Goal: Task Accomplishment & Management: Complete application form

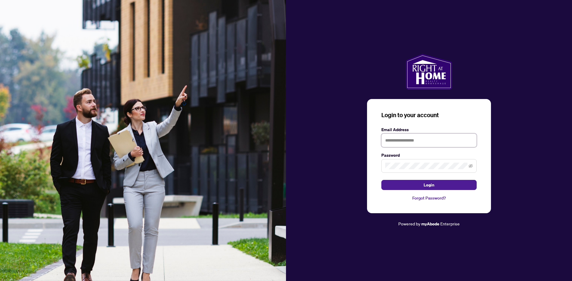
click at [413, 141] on input "text" at bounding box center [428, 141] width 95 height 14
type input "**********"
click at [428, 186] on span "Login" at bounding box center [428, 185] width 11 height 10
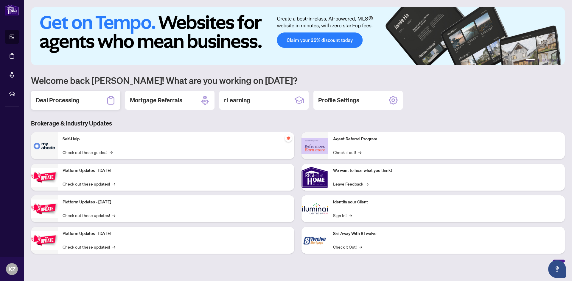
click at [81, 100] on div "Deal Processing" at bounding box center [75, 100] width 89 height 19
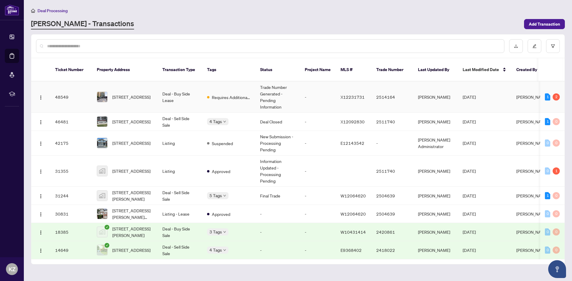
click at [274, 88] on td "Trade Number Generated - Pending Information" at bounding box center [277, 97] width 45 height 31
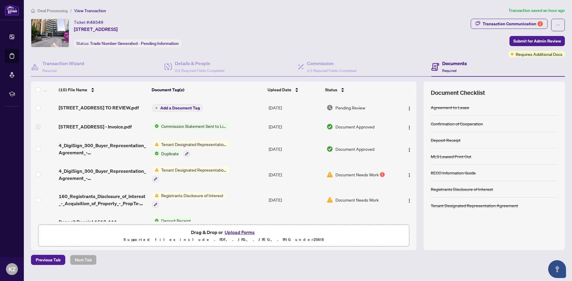
click at [359, 178] on span "Document Needs Work" at bounding box center [356, 174] width 43 height 7
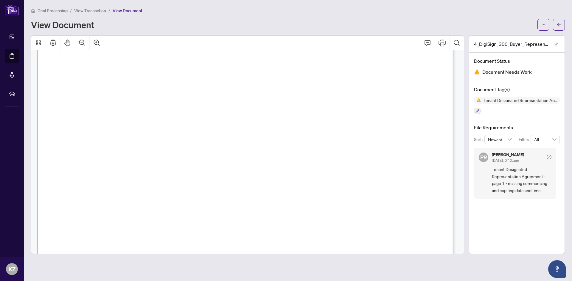
scroll to position [106, 0]
click at [140, 121] on span "at ................................ on the ........................... day of .…" at bounding box center [258, 122] width 328 height 7
click at [477, 110] on icon "button" at bounding box center [477, 111] width 4 height 4
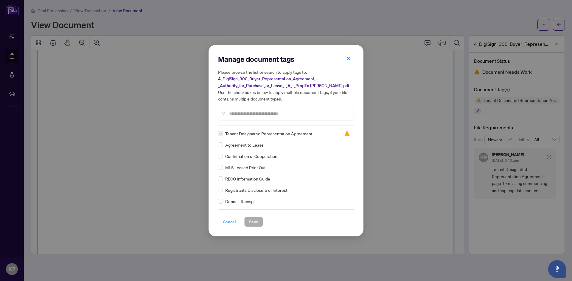
click at [228, 222] on span "Cancel" at bounding box center [229, 222] width 13 height 10
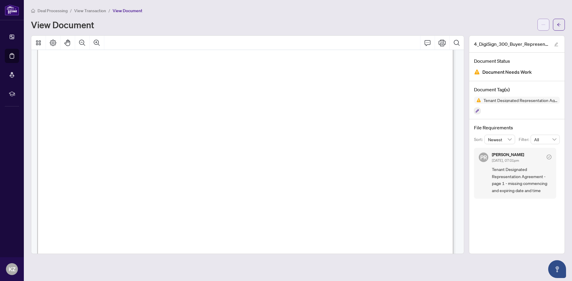
click at [546, 28] on button "button" at bounding box center [543, 25] width 12 height 12
click at [137, 119] on span "at ................................ on the ........................... day of .…" at bounding box center [258, 122] width 328 height 7
click at [545, 24] on icon "ellipsis" at bounding box center [543, 25] width 4 height 4
click at [515, 38] on span "Download" at bounding box center [521, 37] width 45 height 7
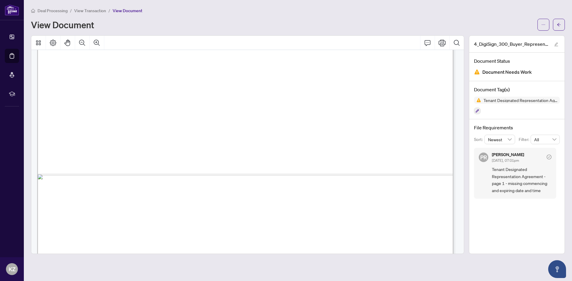
scroll to position [2553, 0]
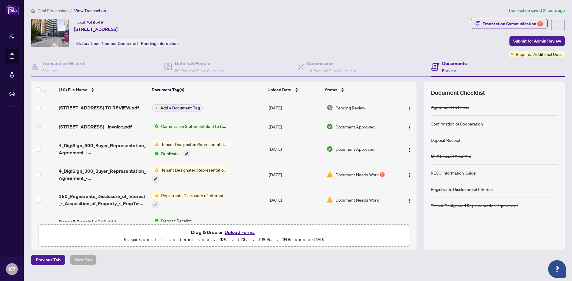
click at [248, 232] on button "Upload Forms" at bounding box center [240, 233] width 34 height 8
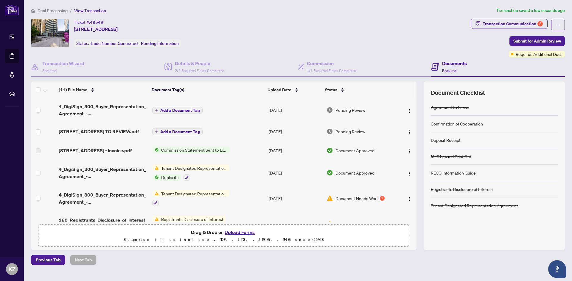
click at [211, 197] on span "Tenant Designated Representation Agreement" at bounding box center [194, 194] width 71 height 7
click at [176, 233] on span "Tenant Designated Representation Agreement" at bounding box center [193, 230] width 89 height 13
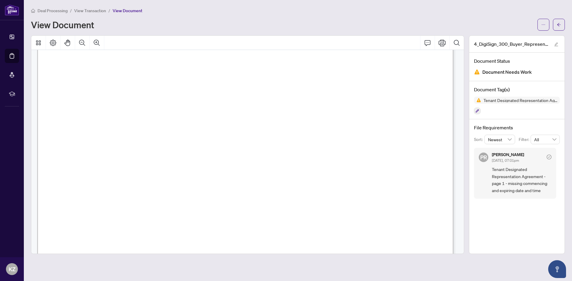
scroll to position [77, 0]
click at [561, 24] on button "button" at bounding box center [559, 25] width 12 height 12
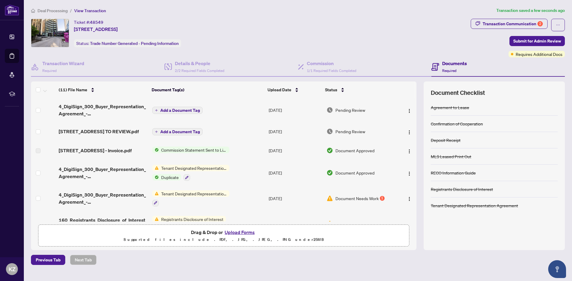
click at [197, 171] on span "Tenant Designated Representation Agreement" at bounding box center [194, 168] width 71 height 7
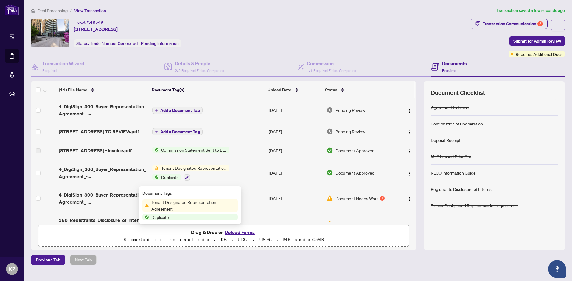
click at [182, 204] on span "Tenant Designated Representation Agreement" at bounding box center [193, 205] width 89 height 13
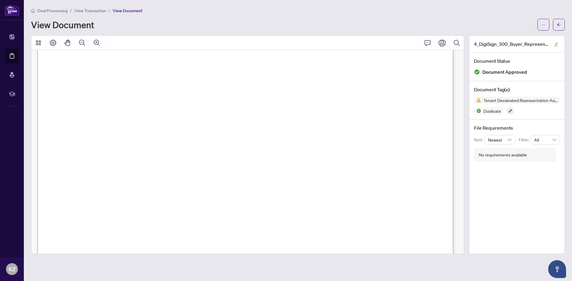
scroll to position [68, 0]
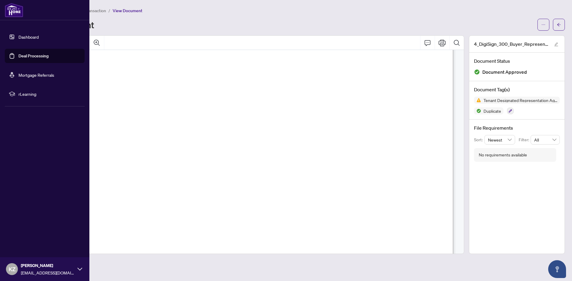
click at [23, 37] on link "Dashboard" at bounding box center [28, 36] width 20 height 5
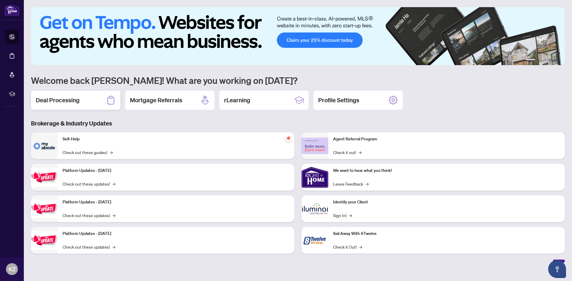
click at [94, 101] on div "Deal Processing" at bounding box center [75, 100] width 89 height 19
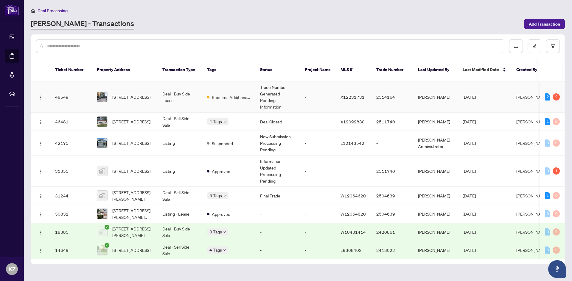
click at [205, 93] on td "Requires Additional Docs" at bounding box center [228, 97] width 53 height 31
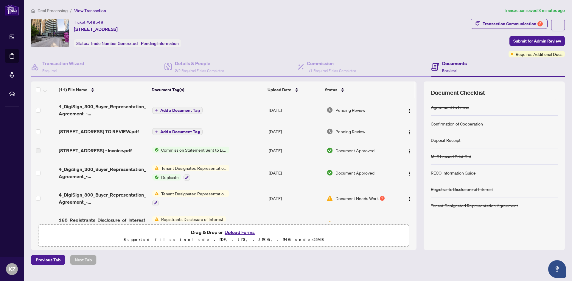
click at [372, 202] on span "Document Needs Work" at bounding box center [356, 198] width 43 height 7
click at [188, 171] on span "Tenant Designated Representation Agreement" at bounding box center [194, 168] width 71 height 7
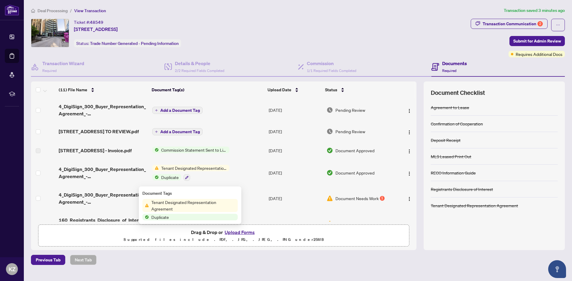
click at [183, 202] on span "Tenant Designated Representation Agreement" at bounding box center [193, 205] width 89 height 13
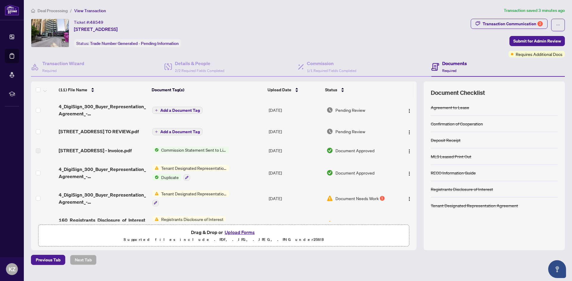
click at [172, 181] on span "Duplicate" at bounding box center [170, 177] width 22 height 7
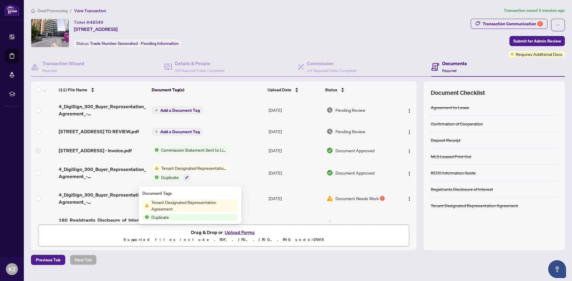
click at [169, 218] on span "Duplicate" at bounding box center [160, 217] width 22 height 7
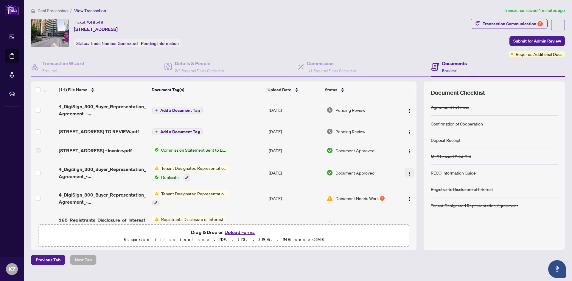
click at [407, 176] on img "button" at bounding box center [409, 173] width 5 height 5
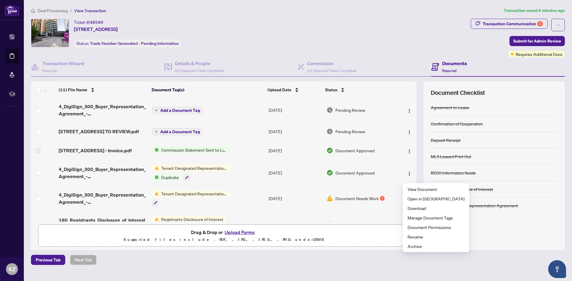
click at [240, 231] on button "Upload Forms" at bounding box center [240, 233] width 34 height 8
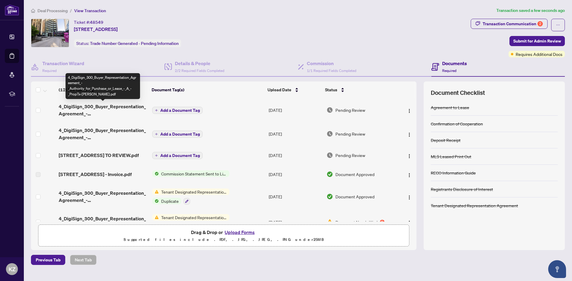
click at [121, 107] on span "4_DigiSign_300_Buyer_Representation_Agreement_-_Authority_for_Purchase_or_Lease…" at bounding box center [103, 110] width 88 height 14
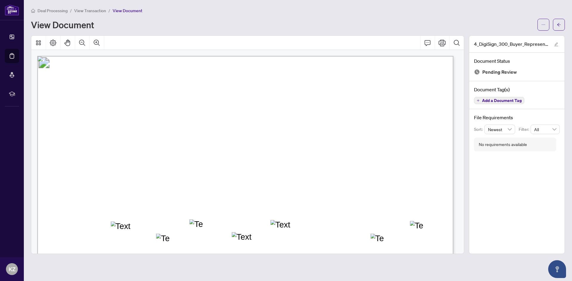
drag, startPoint x: 161, startPoint y: 85, endPoint x: 347, endPoint y: 90, distance: 185.9
click at [347, 56] on p "Form 300 Revised 2025 Page 1 of 4 The trademarks REALTOR®, REALTORS®, MLS®, Mul…" at bounding box center [511, 56] width 949 height 0
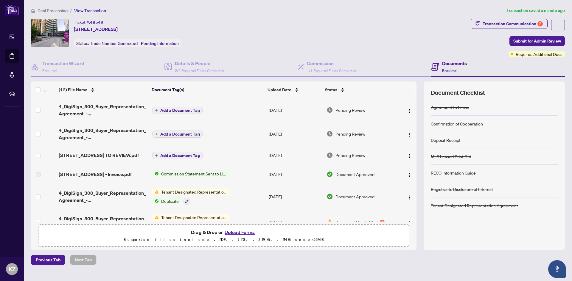
click at [181, 113] on button "Add a Document Tag" at bounding box center [177, 110] width 50 height 7
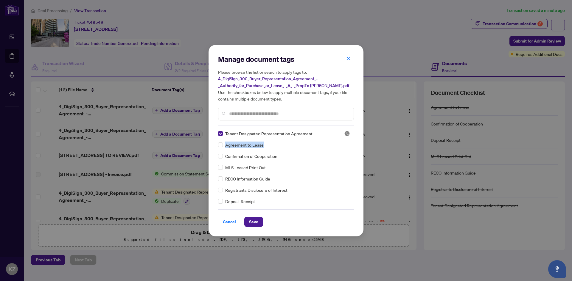
drag, startPoint x: 354, startPoint y: 132, endPoint x: 353, endPoint y: 146, distance: 14.3
click at [353, 146] on div "Manage document tags Please browse the list or search to apply tags to: 4_DigiS…" at bounding box center [285, 141] width 155 height 192
click at [252, 221] on span "Save" at bounding box center [253, 222] width 9 height 10
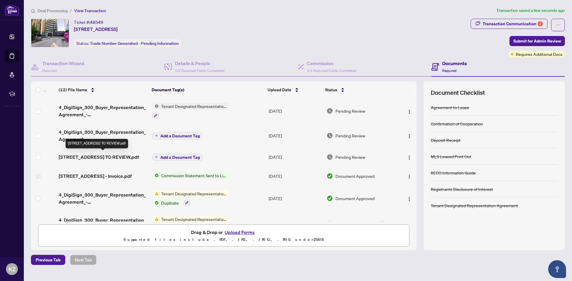
click at [123, 158] on span "[STREET_ADDRESS] TO REVIEW.pdf" at bounding box center [99, 157] width 80 height 7
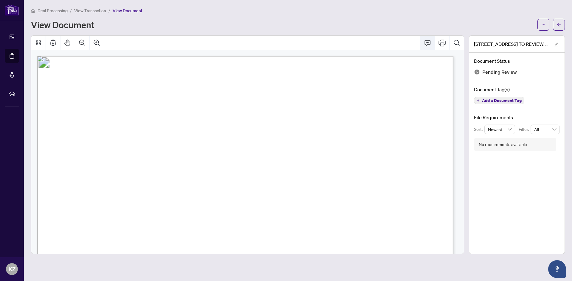
click at [426, 41] on icon "Comment" at bounding box center [427, 42] width 7 height 7
click at [426, 45] on icon "Comment" at bounding box center [427, 43] width 6 height 6
click at [37, 42] on icon "Thumbnails" at bounding box center [38, 42] width 7 height 7
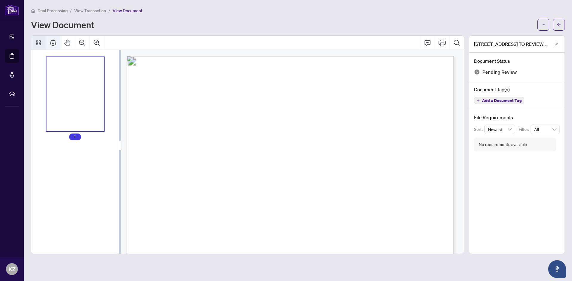
click at [52, 42] on icon "Page Layout" at bounding box center [53, 43] width 7 height 7
click at [69, 42] on icon "Pan Mode" at bounding box center [67, 43] width 6 height 7
click at [69, 46] on icon "Pan Mode" at bounding box center [67, 42] width 7 height 7
click at [545, 23] on button "button" at bounding box center [543, 25] width 12 height 12
click at [516, 38] on span "Download" at bounding box center [521, 37] width 45 height 7
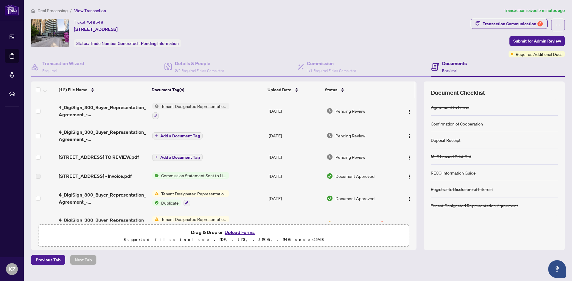
click at [238, 232] on button "Upload Forms" at bounding box center [240, 233] width 34 height 8
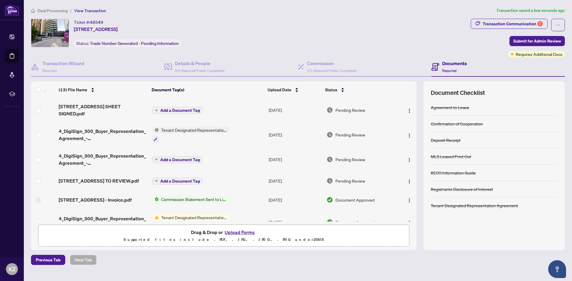
click at [185, 109] on span "Add a Document Tag" at bounding box center [180, 110] width 40 height 4
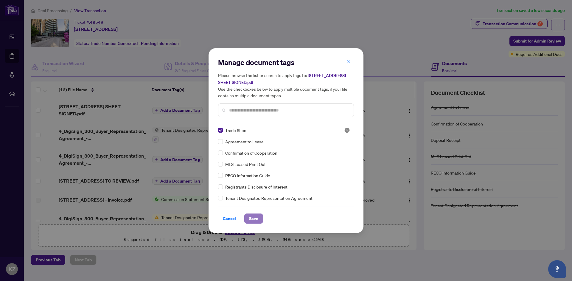
click at [256, 219] on span "Save" at bounding box center [253, 219] width 9 height 10
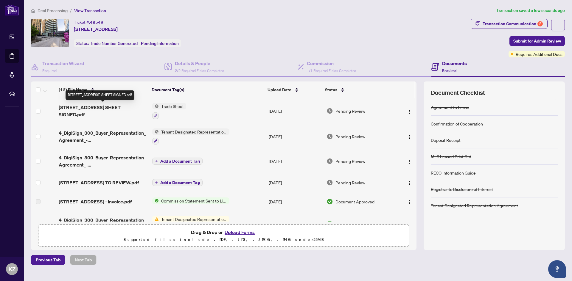
click at [111, 108] on span "[STREET_ADDRESS] SHEET SIGNED.pdf" at bounding box center [103, 111] width 88 height 14
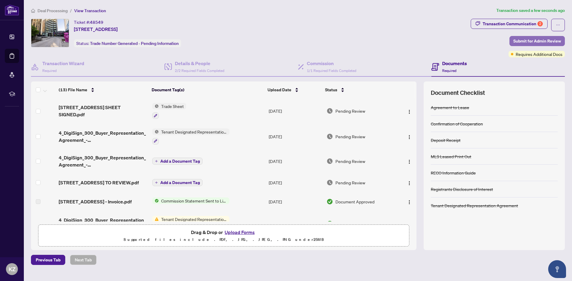
click at [538, 39] on span "Submit for Admin Review" at bounding box center [537, 41] width 48 height 10
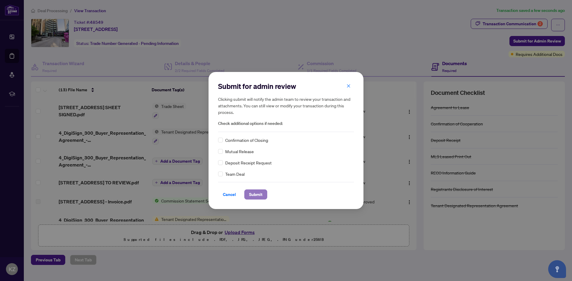
click at [258, 194] on span "Submit" at bounding box center [255, 195] width 13 height 10
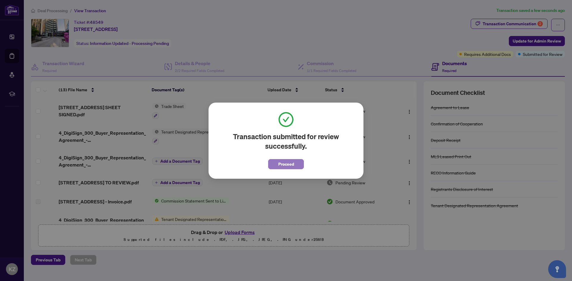
click at [295, 165] on button "Proceed" at bounding box center [286, 164] width 36 height 10
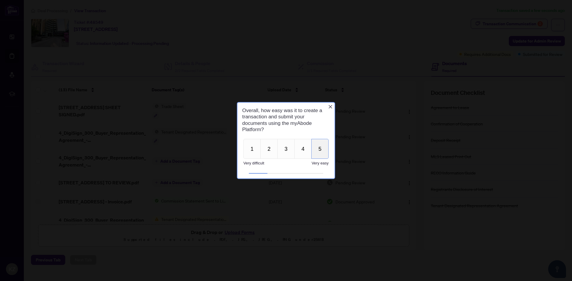
click at [318, 150] on button "5" at bounding box center [319, 149] width 17 height 20
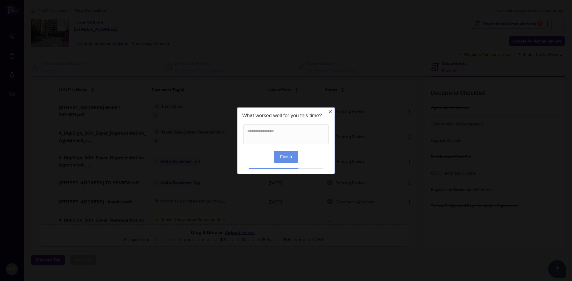
click at [286, 157] on button "Finish" at bounding box center [286, 157] width 24 height 12
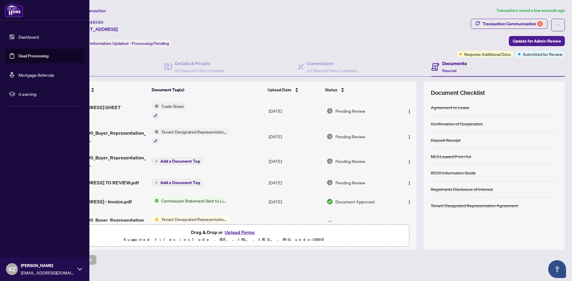
click at [77, 269] on div "KZ [PERSON_NAME] [PERSON_NAME][EMAIL_ADDRESS][DOMAIN_NAME]" at bounding box center [44, 270] width 89 height 24
click at [26, 231] on span "Logout" at bounding box center [23, 234] width 13 height 10
